Goal: Task Accomplishment & Management: Complete application form

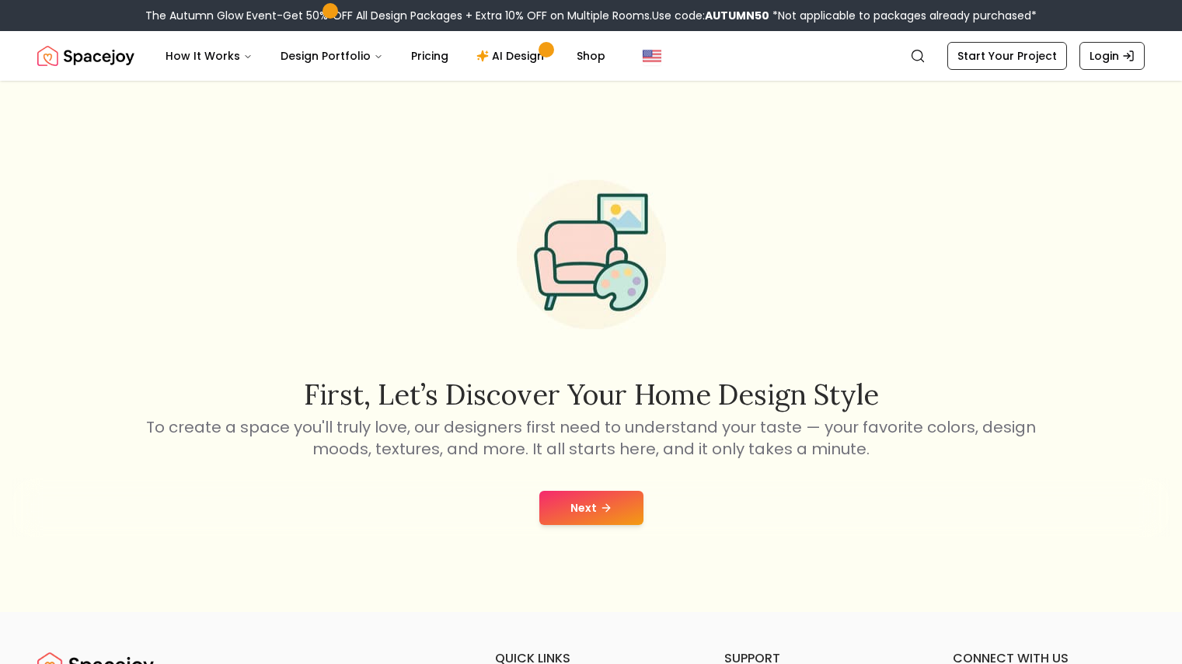
click at [605, 503] on icon at bounding box center [606, 508] width 12 height 12
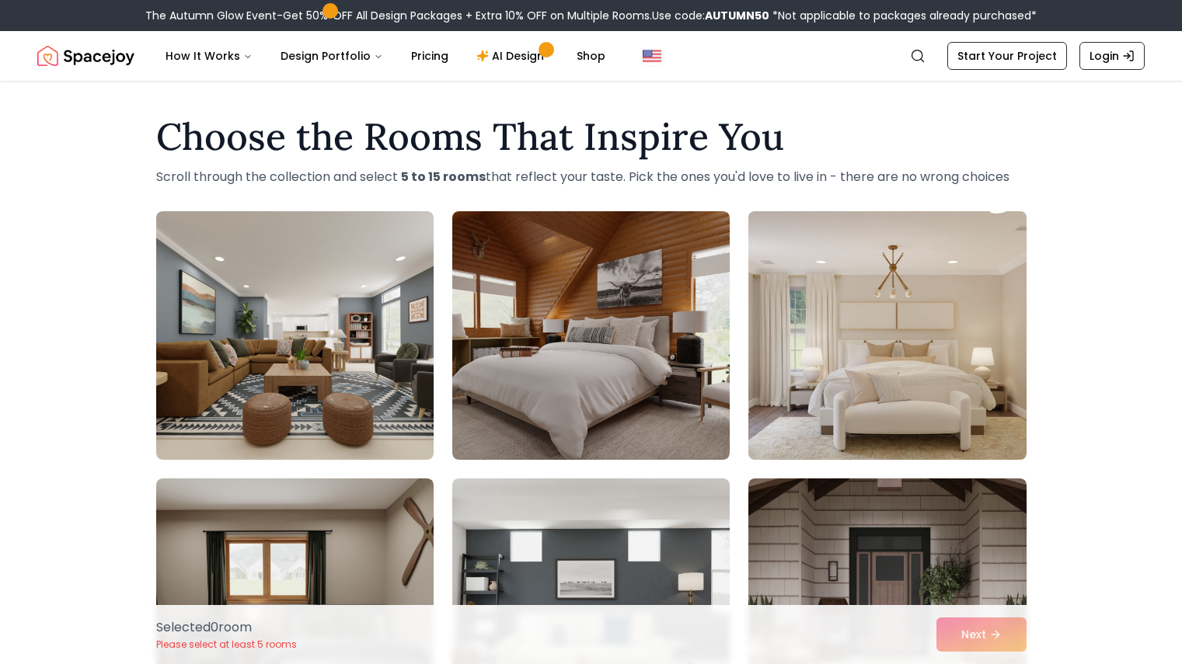
click at [772, 345] on img at bounding box center [886, 335] width 291 height 261
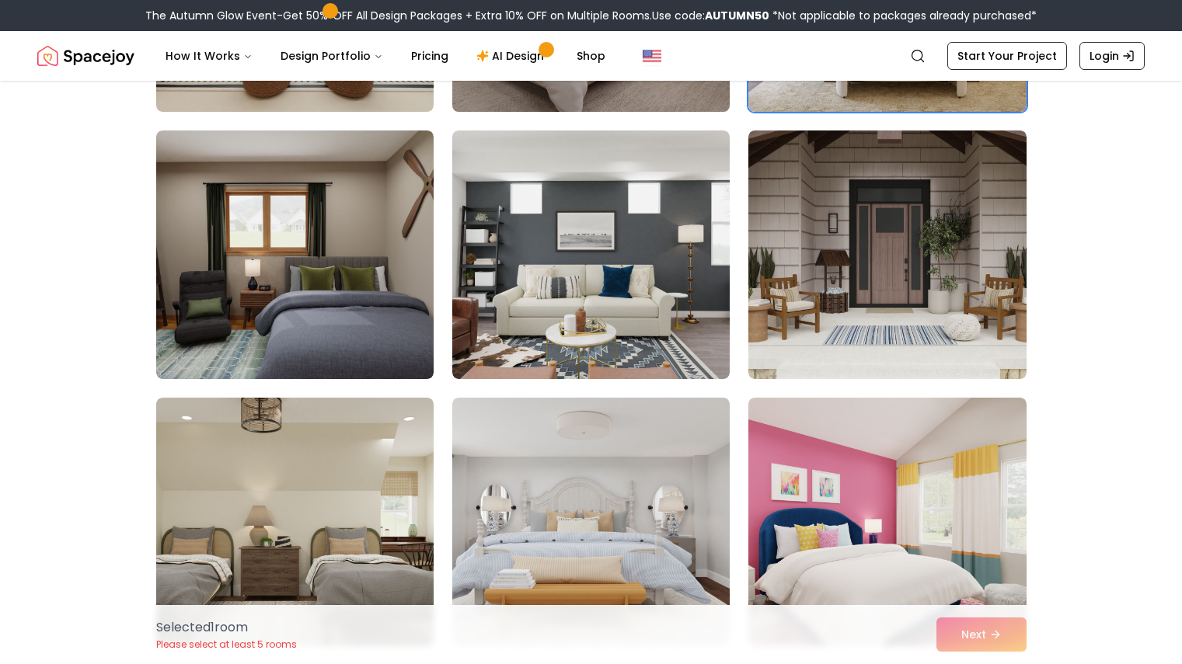
scroll to position [350, 0]
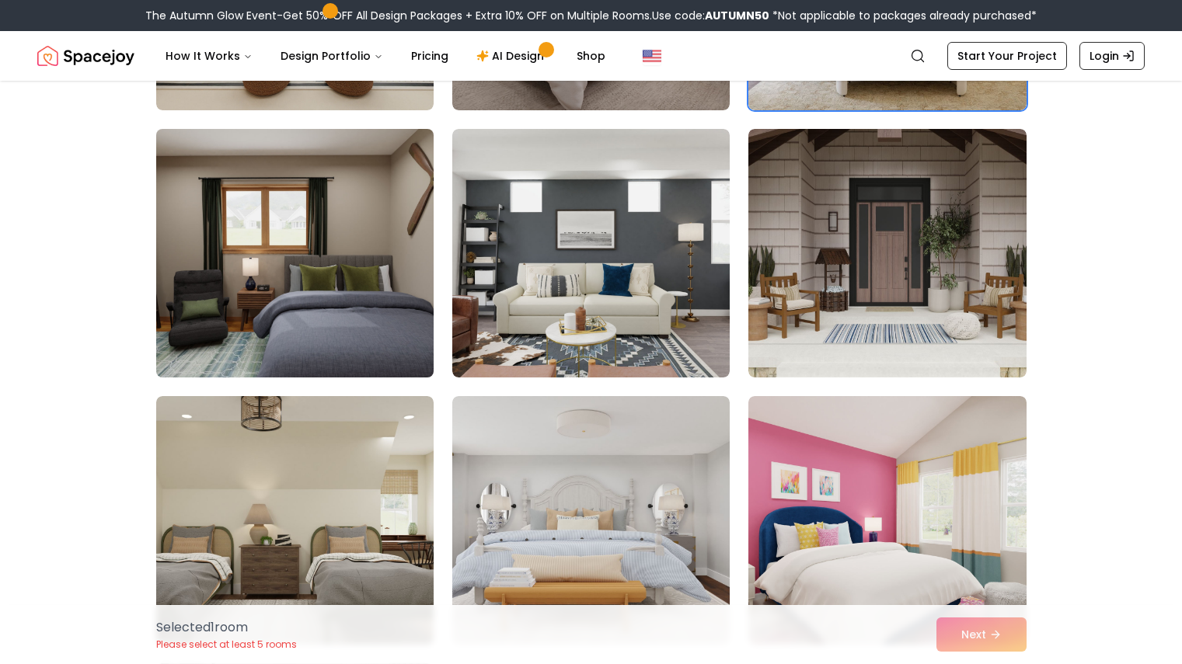
click at [357, 354] on img at bounding box center [294, 253] width 291 height 261
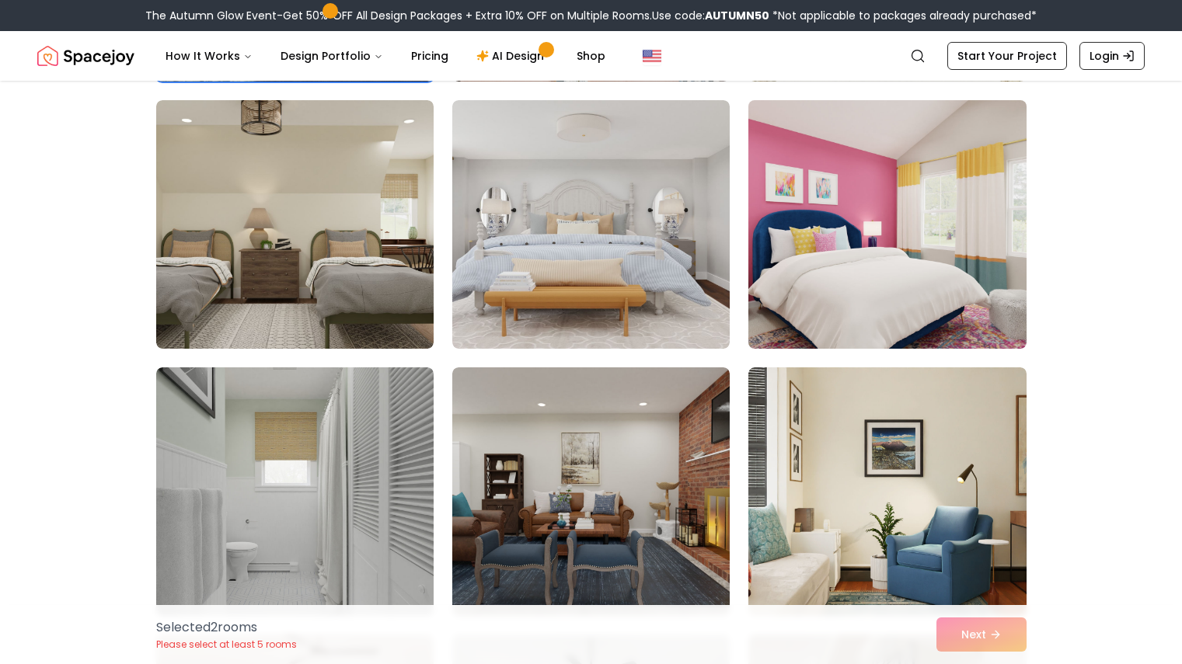
scroll to position [646, 0]
click at [957, 177] on img at bounding box center [886, 223] width 291 height 261
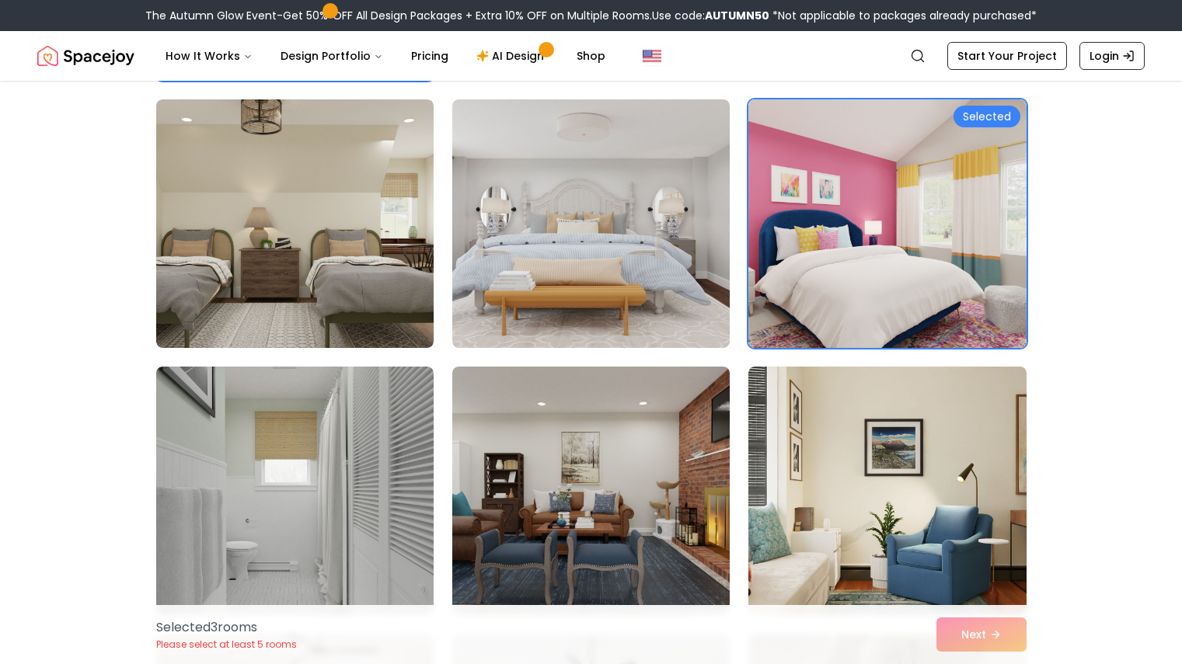
click at [972, 640] on div "Selected 3 room s Please select at least 5 rooms Next" at bounding box center [591, 634] width 895 height 59
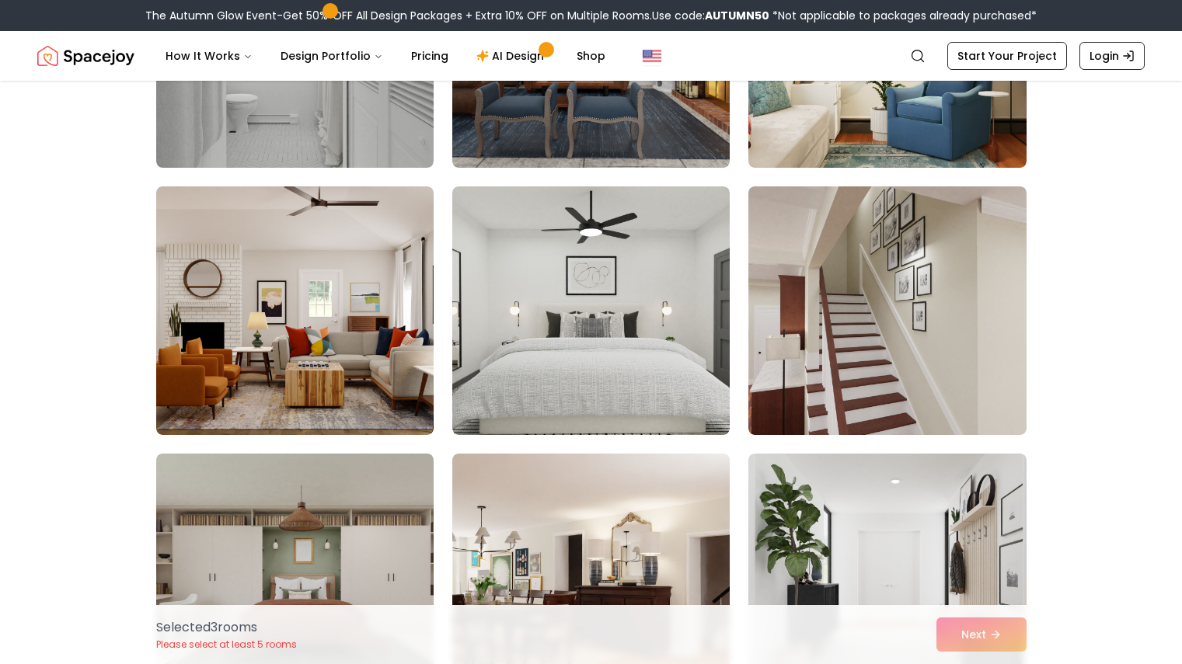
scroll to position [1095, 0]
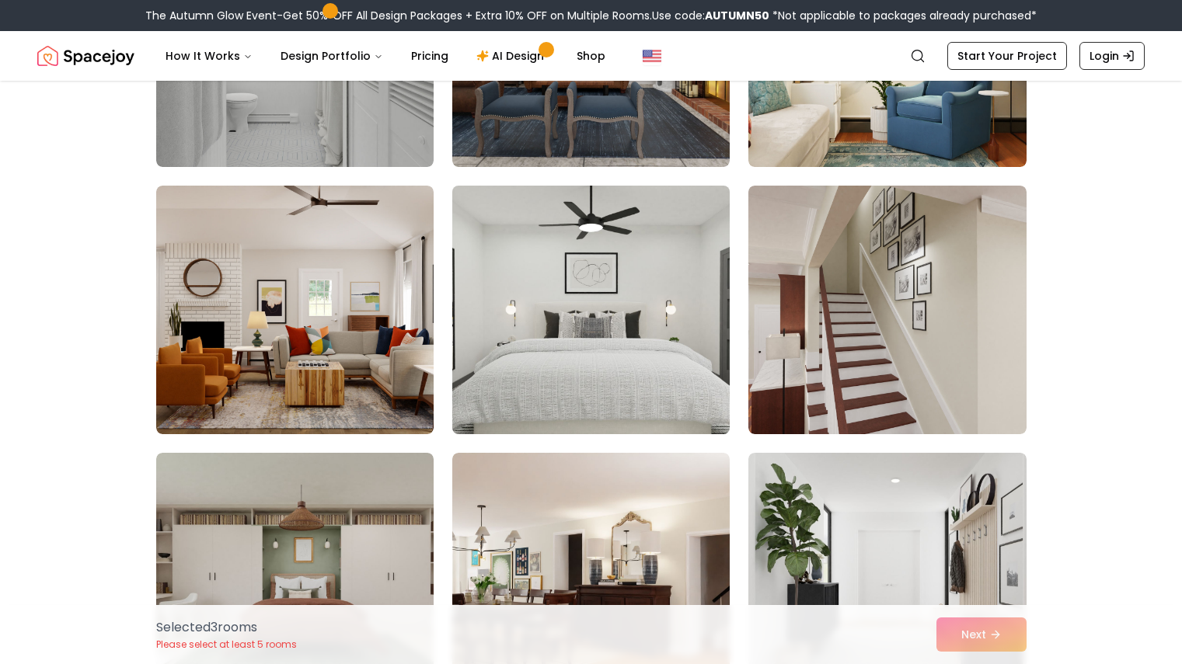
click at [598, 343] on img at bounding box center [590, 309] width 291 height 261
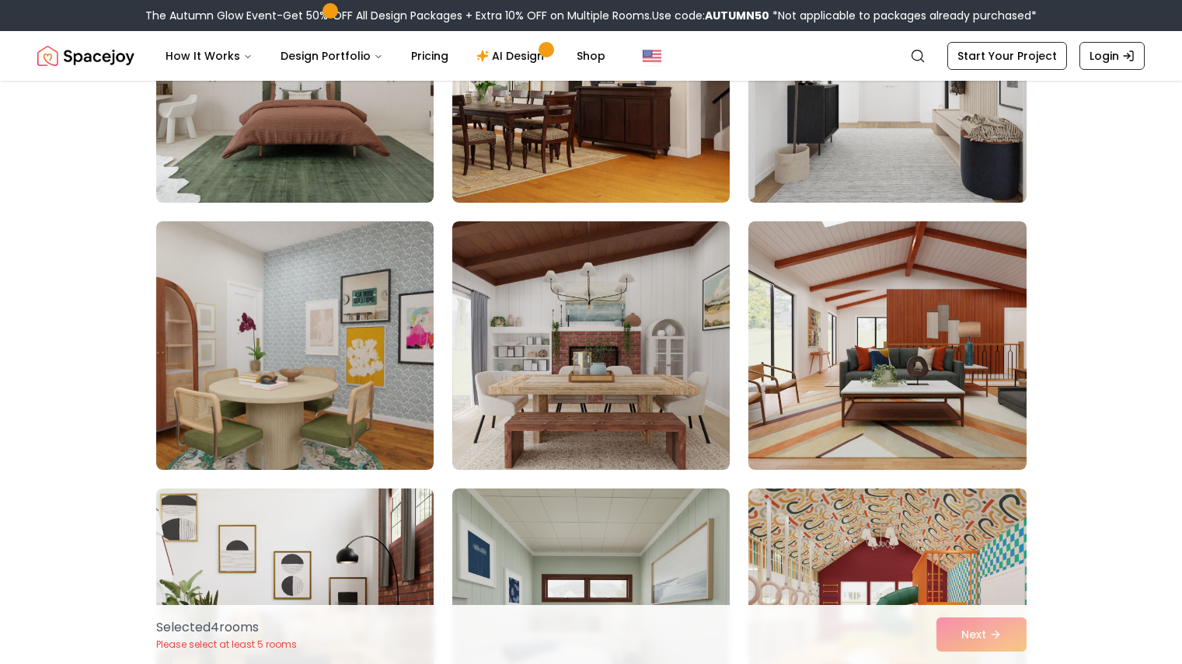
scroll to position [1593, 0]
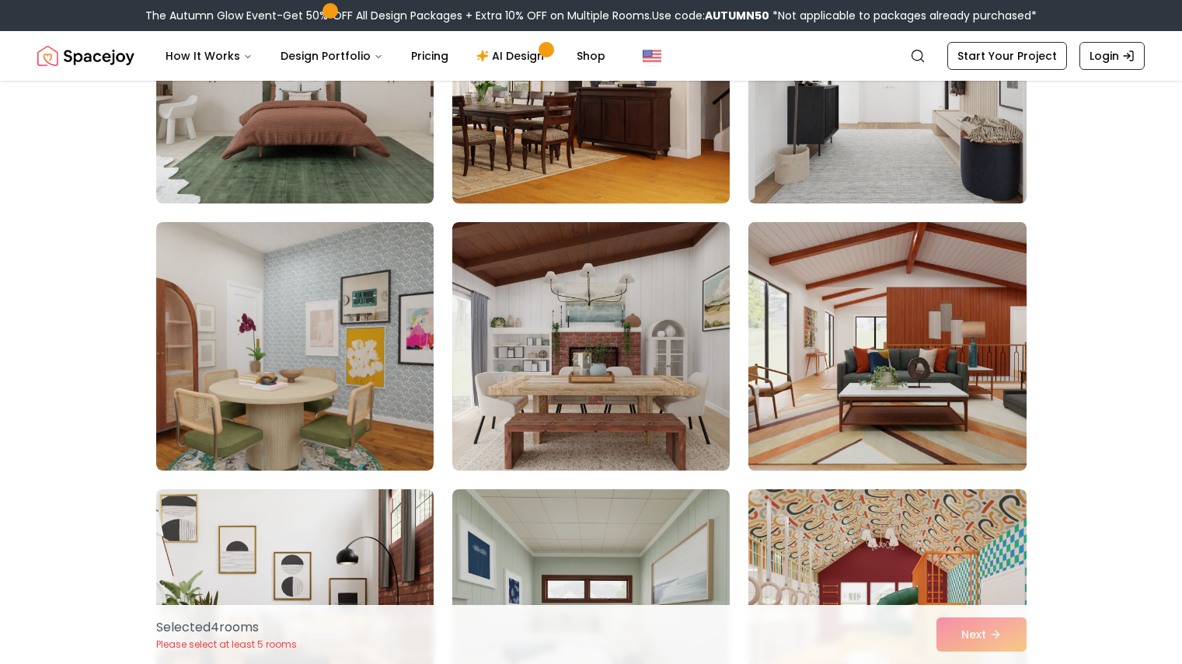
click at [835, 384] on img at bounding box center [886, 346] width 291 height 261
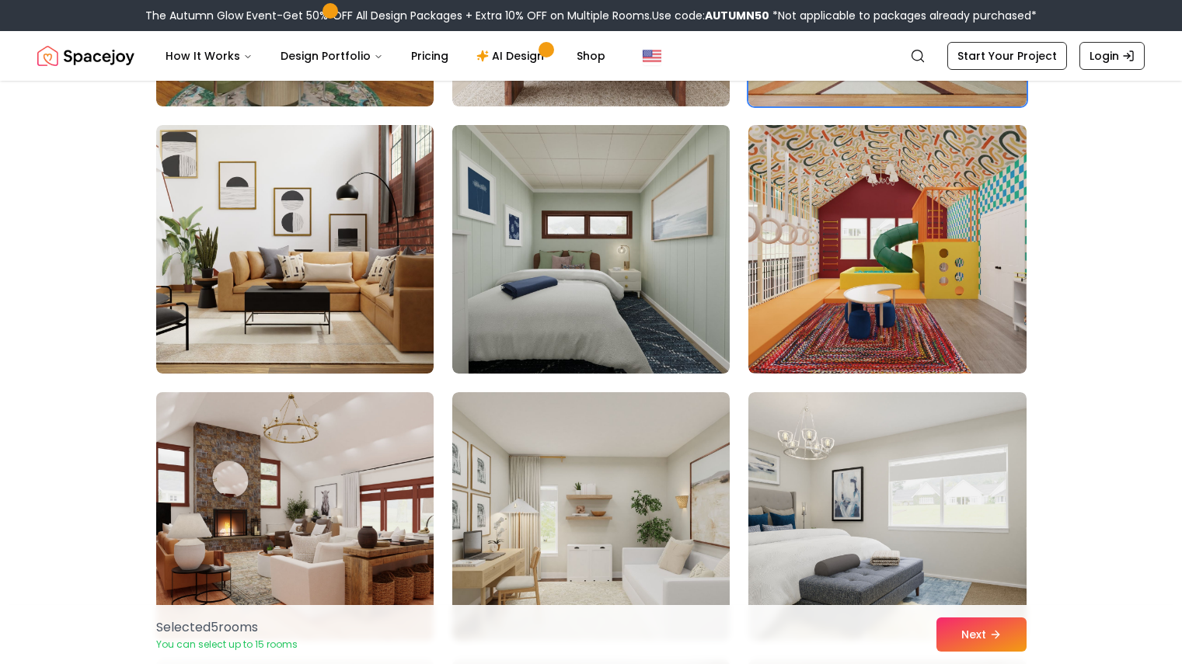
scroll to position [1956, 0]
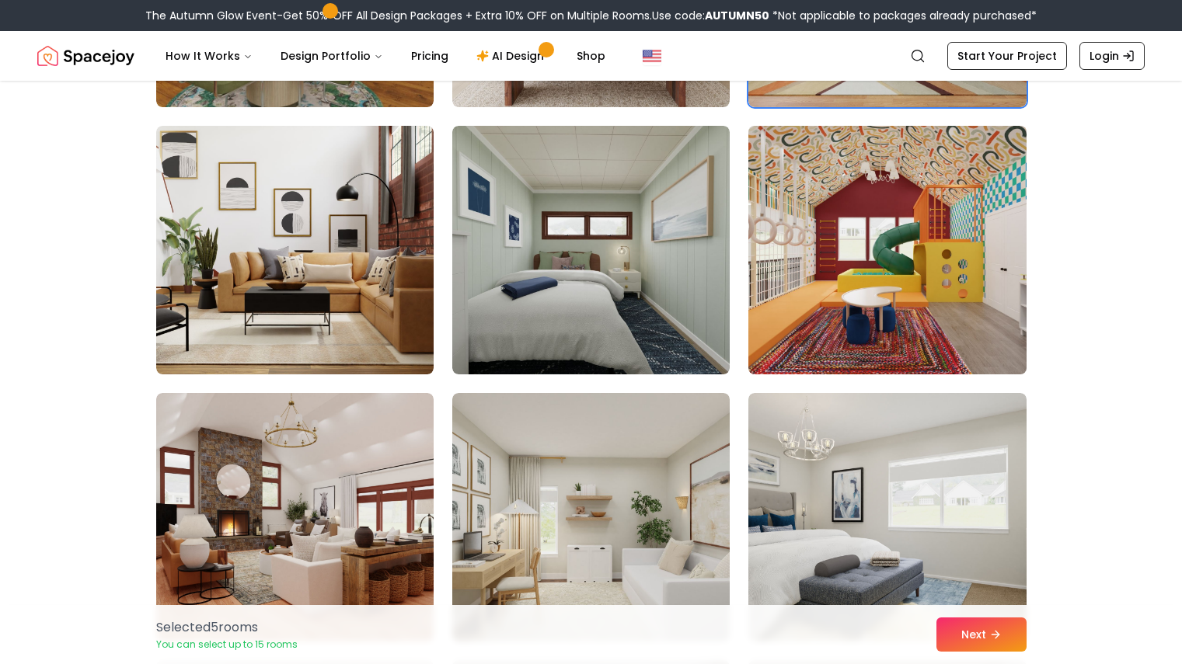
click at [874, 228] on img at bounding box center [886, 250] width 291 height 261
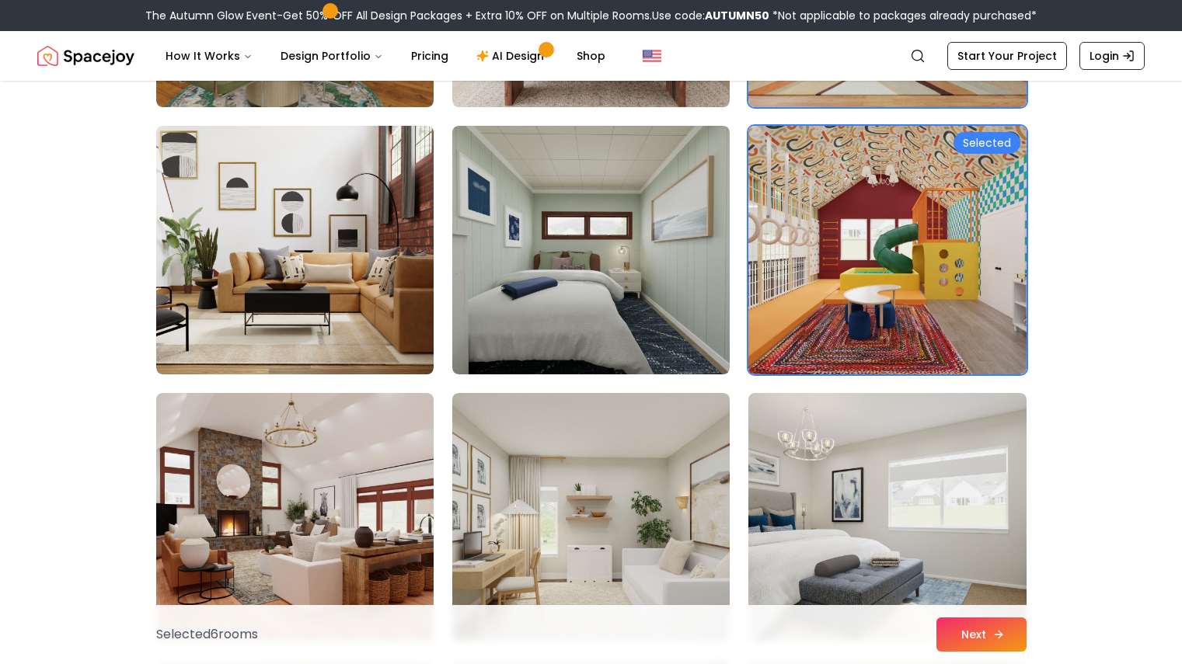
click at [984, 636] on button "Next" at bounding box center [981, 635] width 90 height 34
